Goal: Task Accomplishment & Management: Use online tool/utility

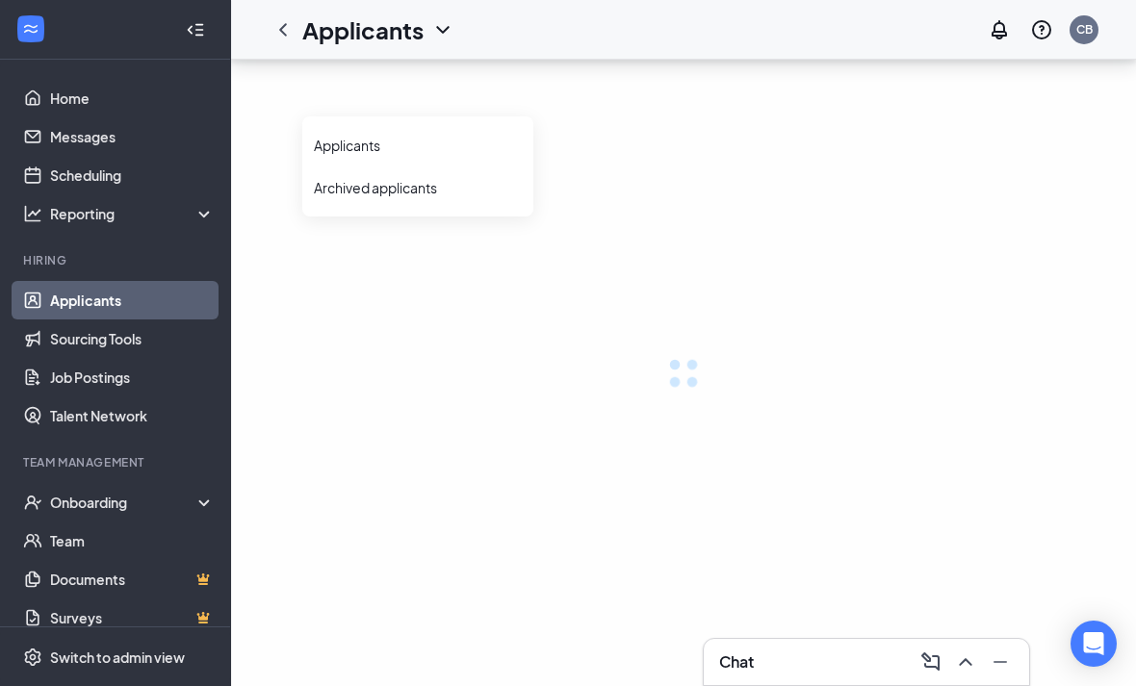
scroll to position [62, 0]
click at [461, 36] on div "Applicants CB" at bounding box center [683, 30] width 905 height 60
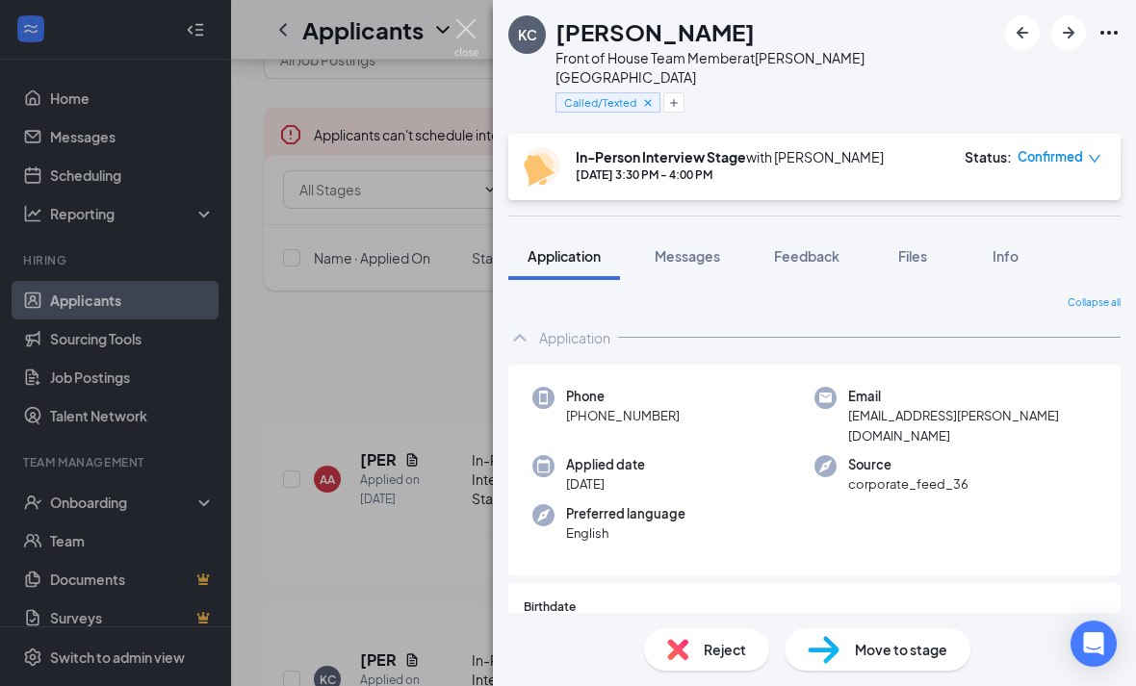
click at [473, 36] on img at bounding box center [466, 38] width 24 height 38
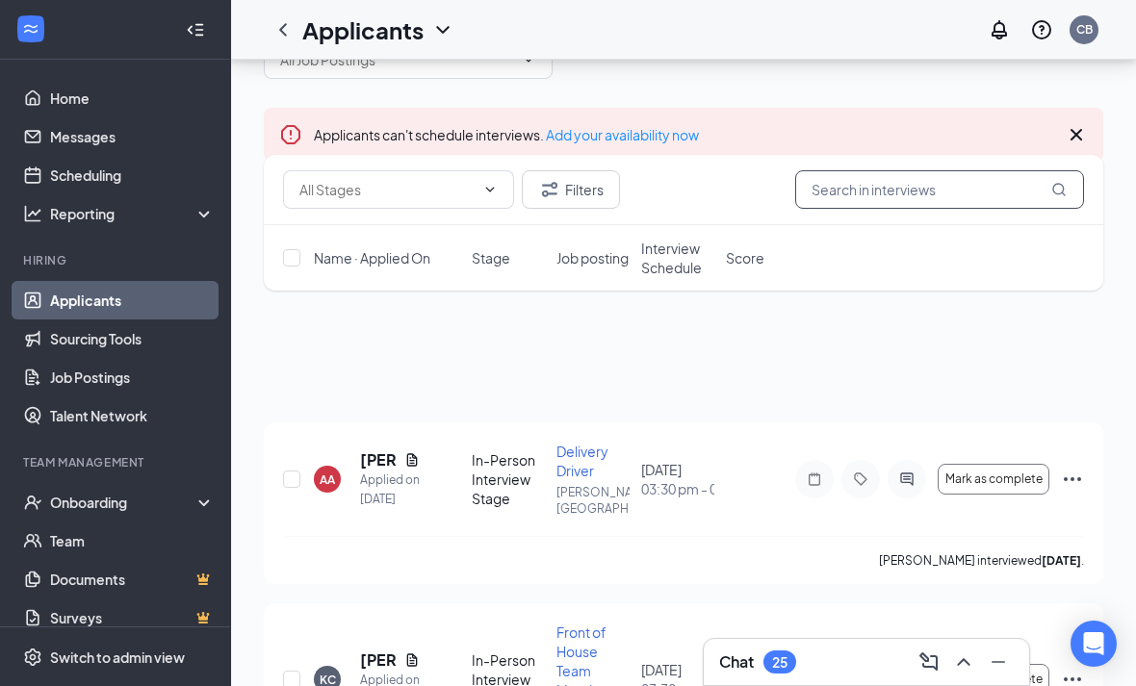
click at [892, 188] on input "text" at bounding box center [939, 189] width 289 height 39
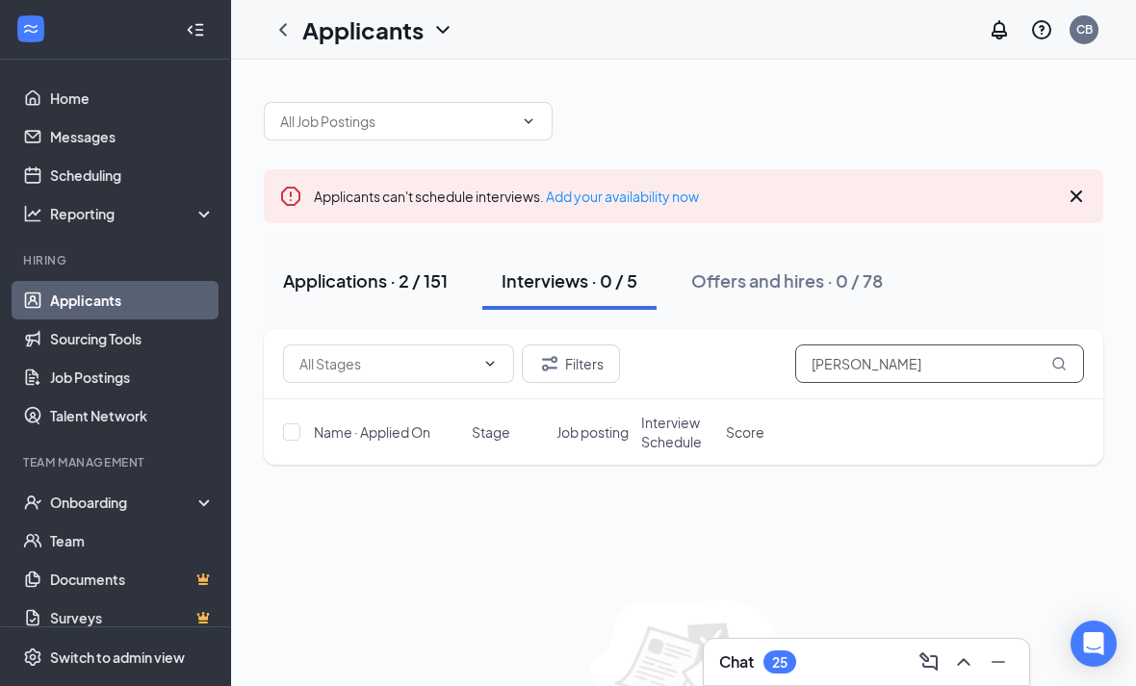
type input "[PERSON_NAME]"
click at [427, 282] on div "Applications · 2 / 151" at bounding box center [365, 281] width 165 height 24
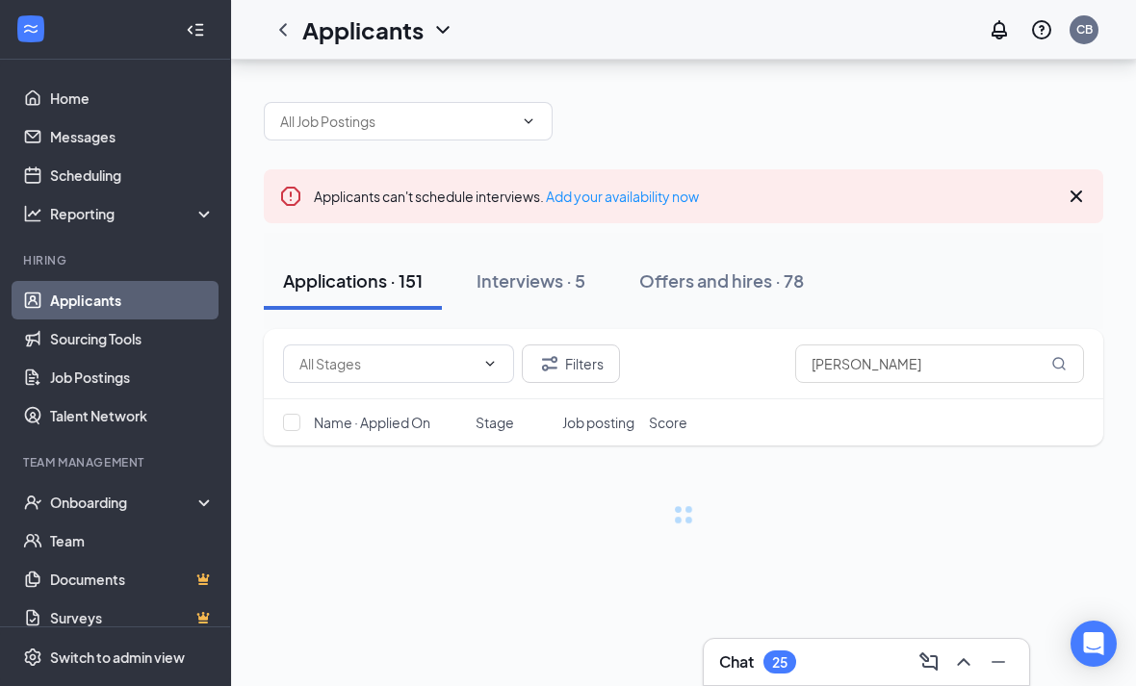
scroll to position [62, 0]
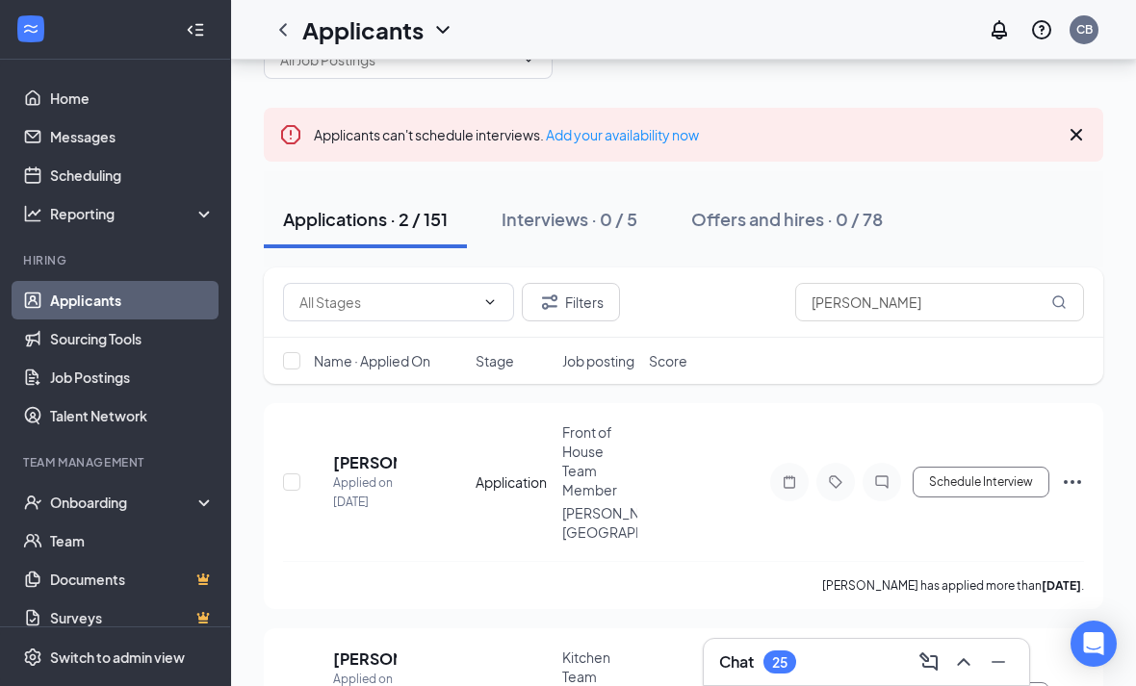
click at [187, 33] on icon "Collapse" at bounding box center [195, 29] width 19 height 19
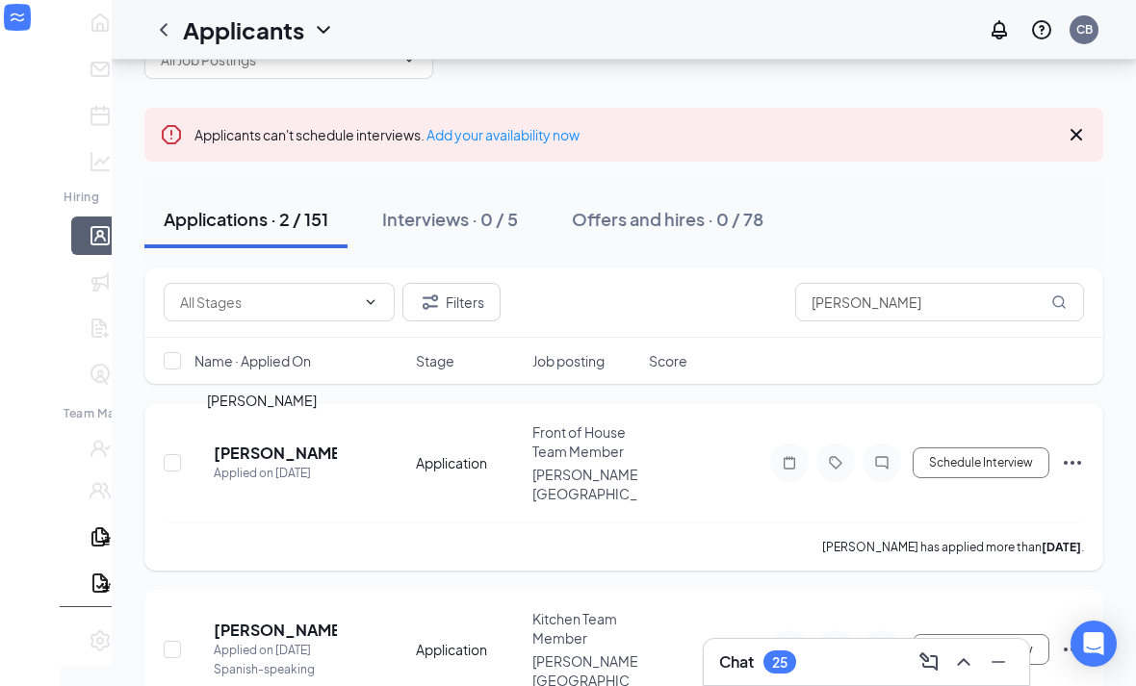
click at [297, 432] on div "AS [PERSON_NAME] Applied on [DATE] Application Front of House Team Member [PERS…" at bounding box center [624, 473] width 920 height 100
click at [278, 464] on div "Applied on [DATE]" at bounding box center [275, 473] width 123 height 19
click at [290, 448] on h5 "[PERSON_NAME]" at bounding box center [275, 453] width 123 height 21
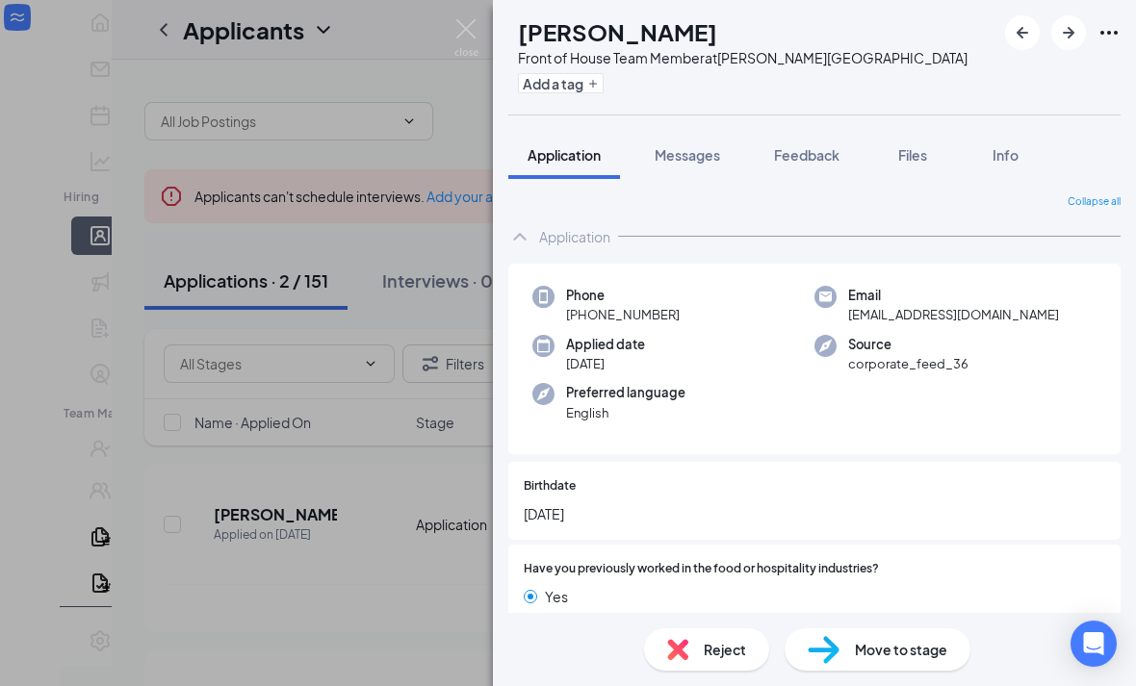
click at [448, 36] on div "AS [PERSON_NAME] Front of House Team Member at [PERSON_NAME][GEOGRAPHIC_DATA] A…" at bounding box center [568, 343] width 1136 height 686
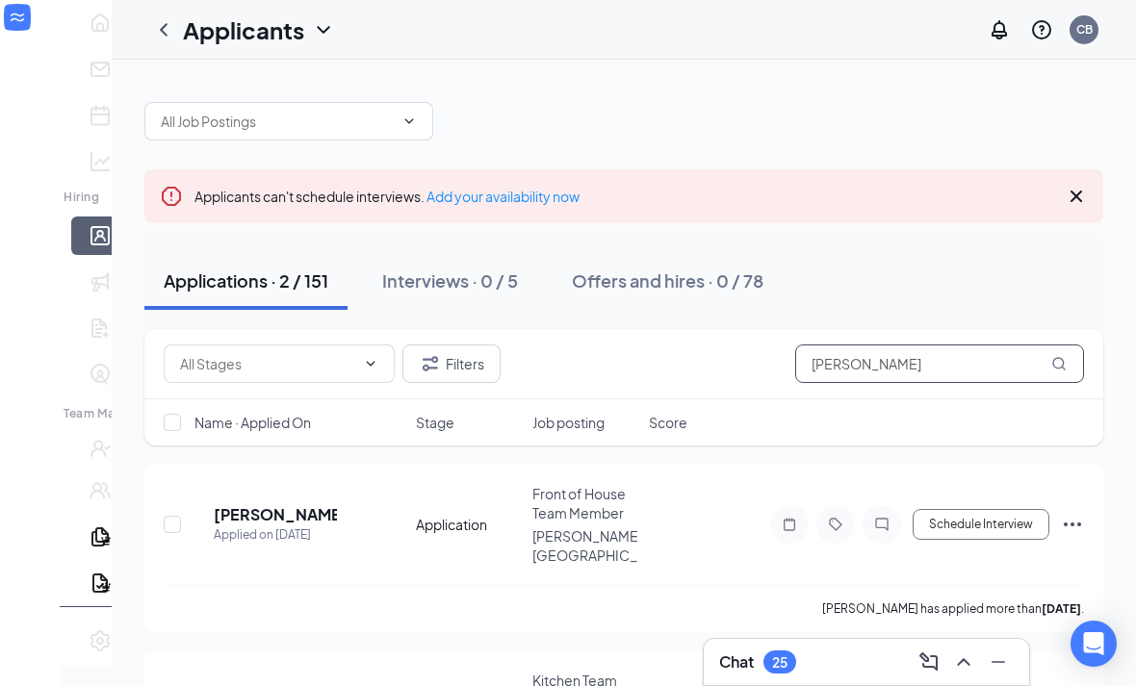
click at [898, 372] on input "[PERSON_NAME]" at bounding box center [939, 364] width 289 height 39
type input "A"
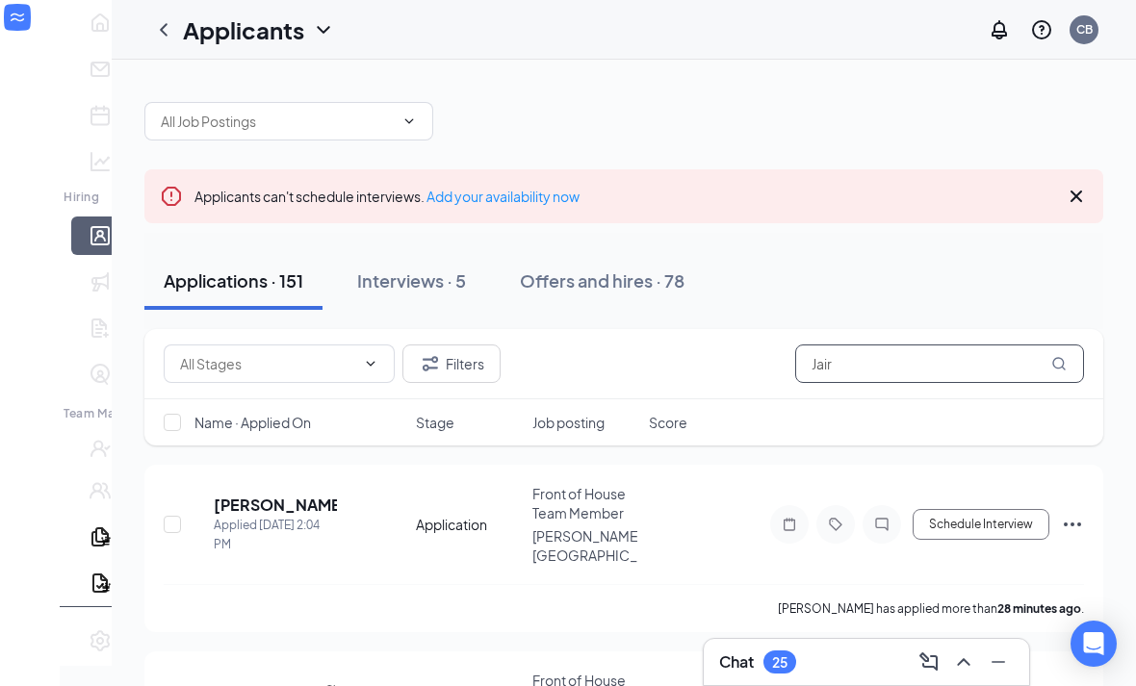
type input "[PERSON_NAME]"
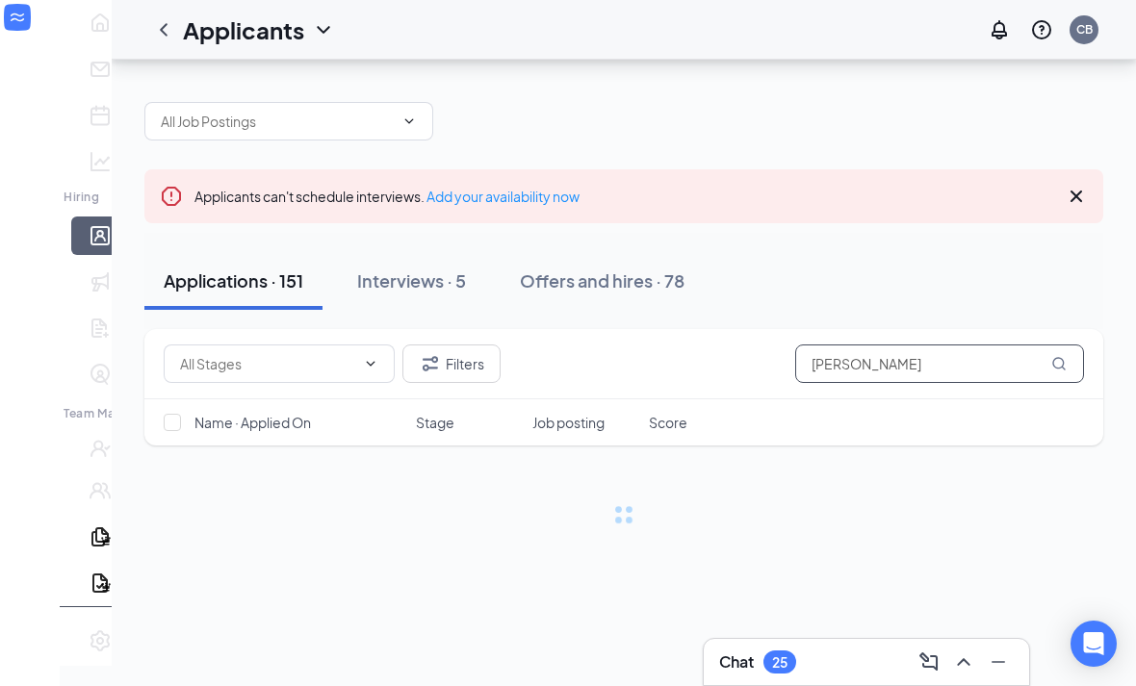
scroll to position [62, 0]
